Goal: Task Accomplishment & Management: Manage account settings

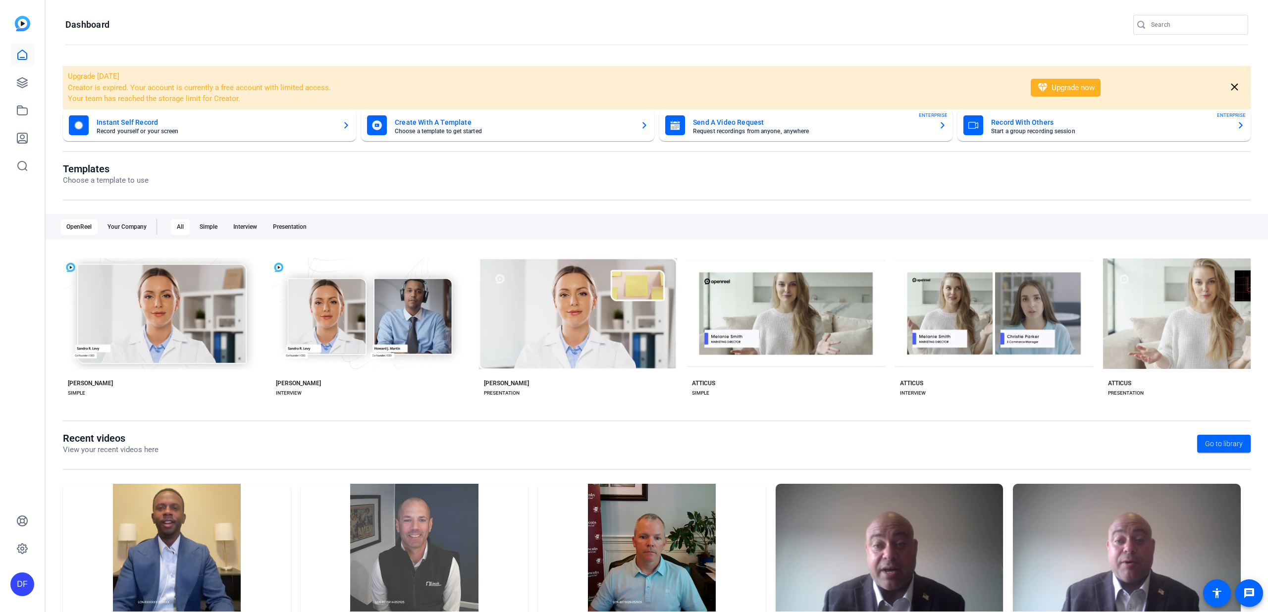
click at [1162, 25] on input "Search" at bounding box center [1195, 25] width 89 height 12
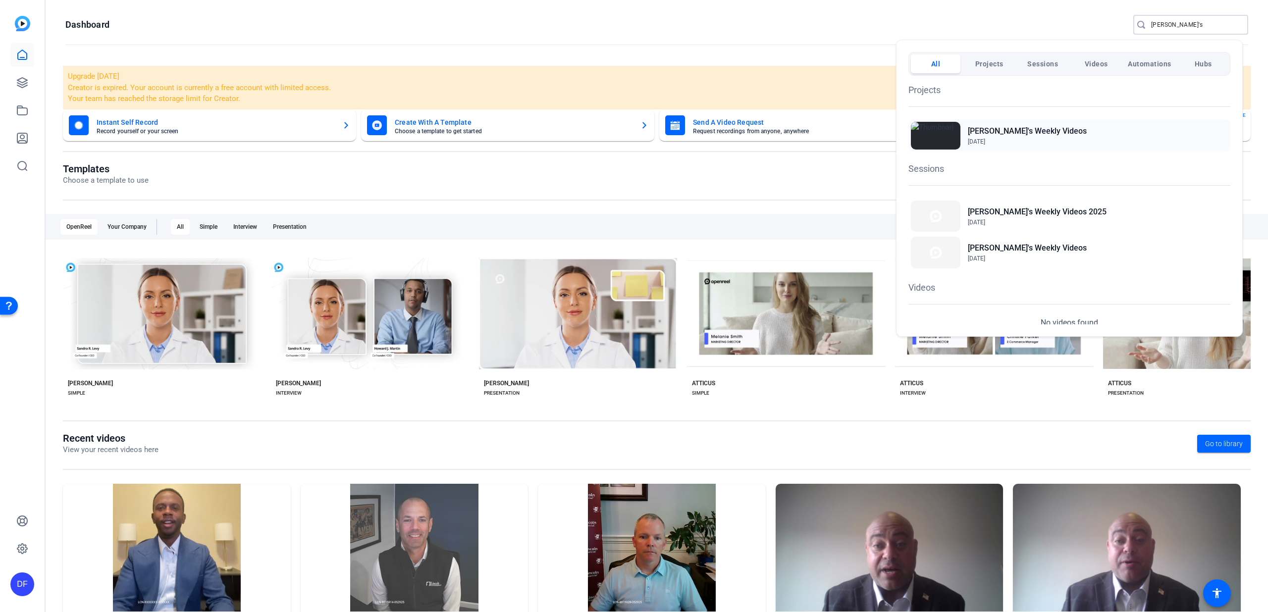
type input "Tim's"
click at [1011, 132] on h2 "[PERSON_NAME]'s Weekly Videos" at bounding box center [1027, 131] width 119 height 12
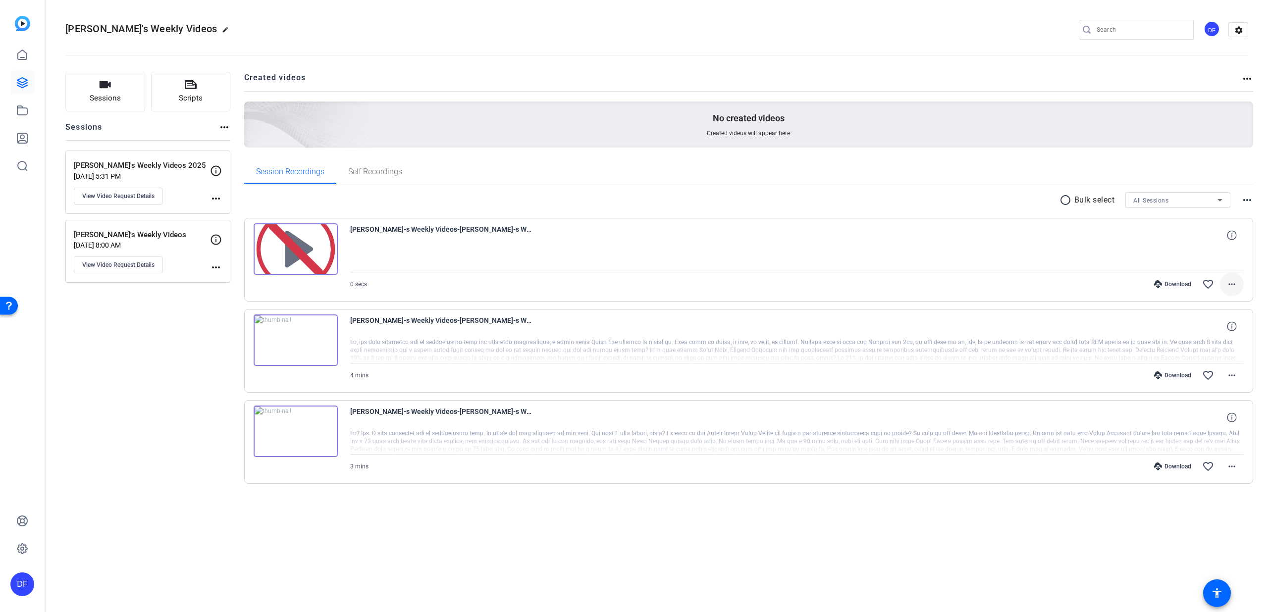
click at [1228, 285] on mat-icon "more_horiz" at bounding box center [1232, 284] width 12 height 12
click at [0, 0] on span "Delete clip" at bounding box center [0, 0] width 0 height 0
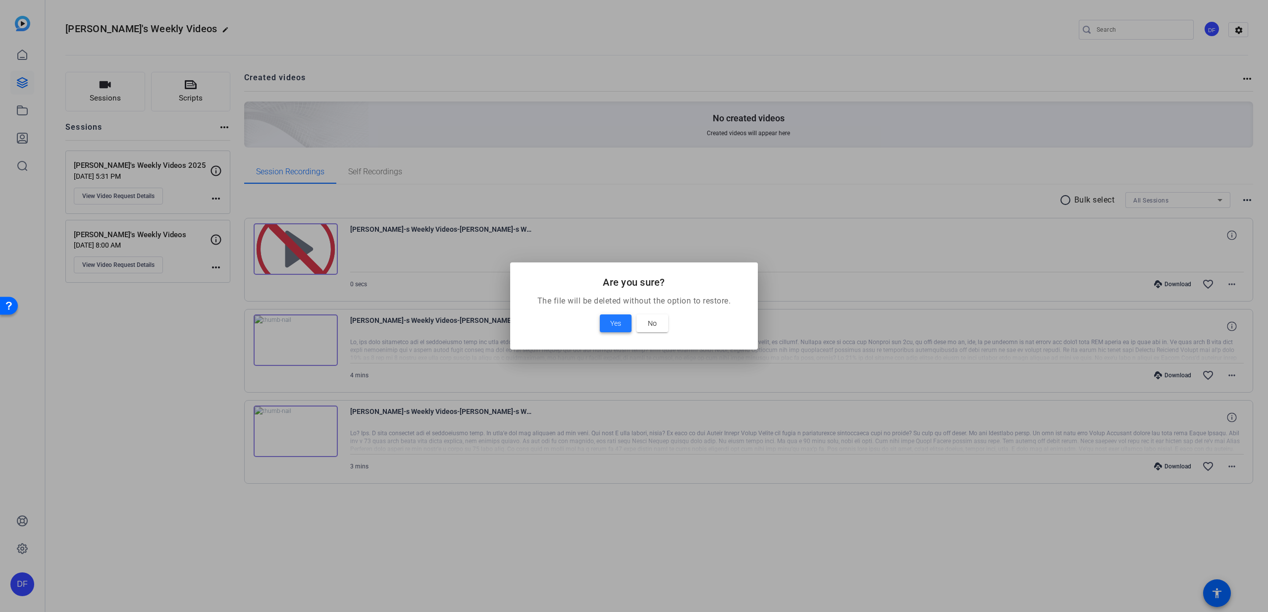
click at [618, 323] on span "Yes" at bounding box center [615, 323] width 11 height 12
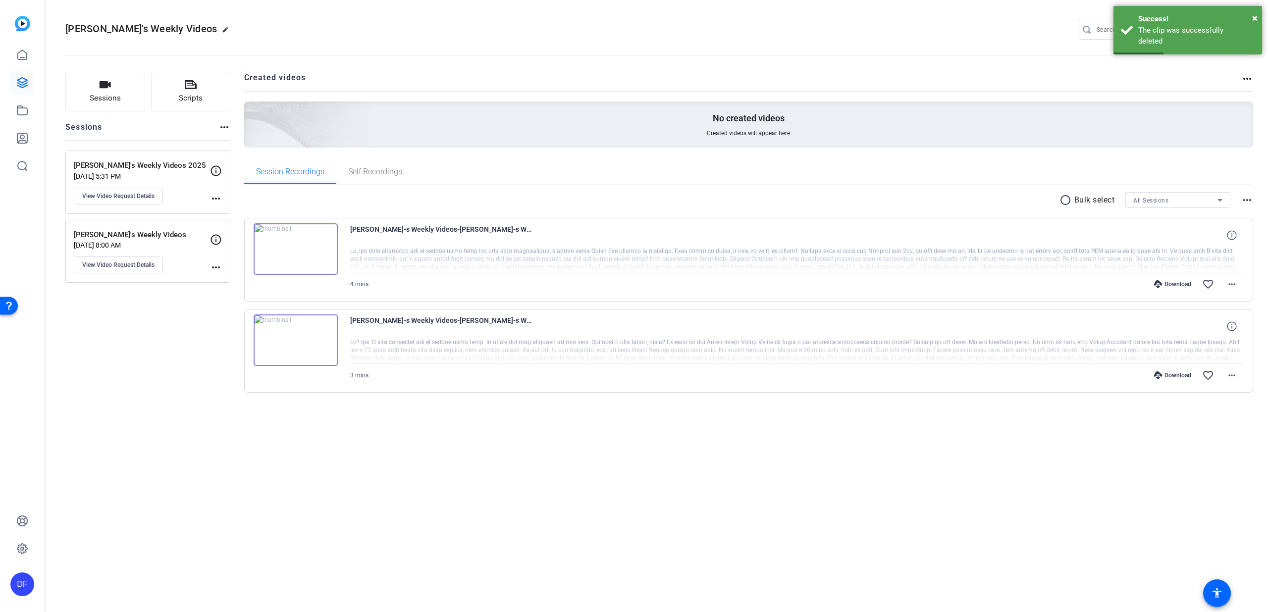
click at [470, 473] on div "[PERSON_NAME]'s Weekly Videos edit DF settings Sessions Scripts Sessions more_h…" at bounding box center [657, 306] width 1222 height 612
